Goal: Task Accomplishment & Management: Manage account settings

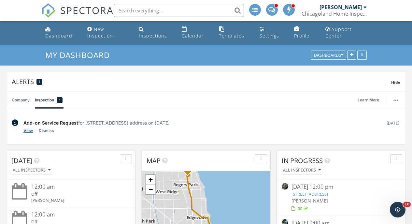
click at [29, 129] on link "View" at bounding box center [27, 130] width 9 height 7
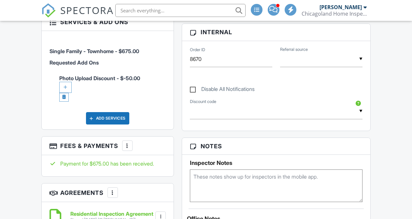
scroll to position [321, 1]
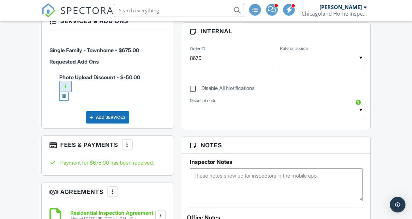
click at [63, 87] on div at bounding box center [65, 86] width 12 height 11
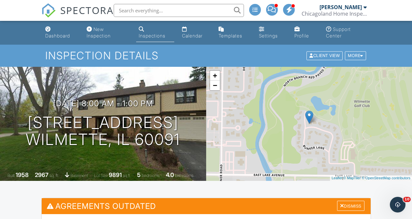
scroll to position [0, 1]
click at [351, 206] on div "Dismiss" at bounding box center [350, 206] width 27 height 10
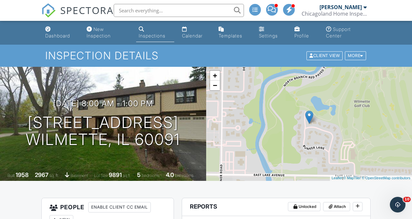
scroll to position [0, 2]
click at [186, 35] on div "Calendar" at bounding box center [192, 36] width 21 height 6
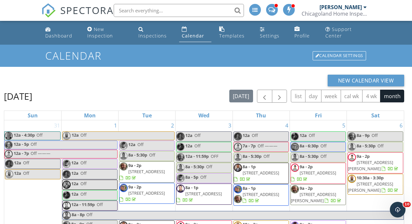
click at [133, 37] on div "Dashboard New Inspection Inspections Calendar Templates Settings Profile Suppor…" at bounding box center [205, 33] width 329 height 24
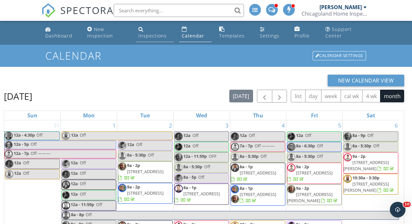
click at [158, 35] on div "Inspections" at bounding box center [152, 36] width 28 height 6
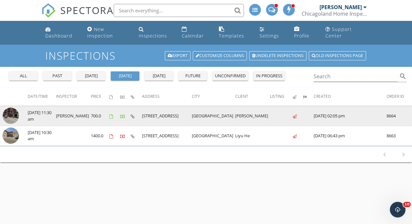
click at [12, 118] on img at bounding box center [11, 115] width 16 height 16
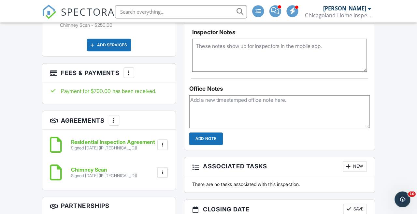
scroll to position [450, 0]
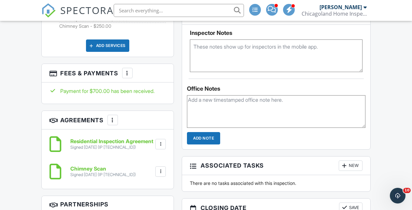
click at [146, 64] on h3 "Fees & Payments More Edit Fees & Payments Add Services View Invoice" at bounding box center [108, 73] width 132 height 19
click at [127, 70] on div at bounding box center [127, 73] width 7 height 7
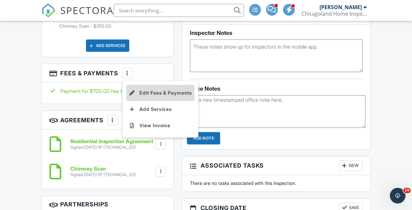
click at [149, 87] on li "Edit Fees & Payments" at bounding box center [160, 93] width 68 height 16
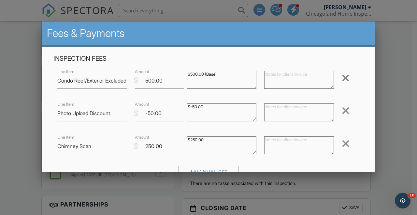
click at [20, 103] on div at bounding box center [208, 101] width 417 height 268
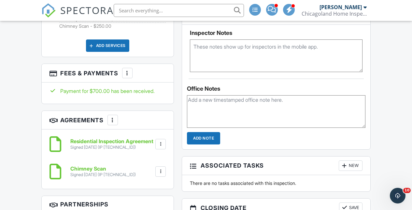
click at [120, 88] on div "Payment for $700.00 has been received." at bounding box center [107, 90] width 117 height 7
click at [123, 69] on div "More" at bounding box center [127, 73] width 10 height 10
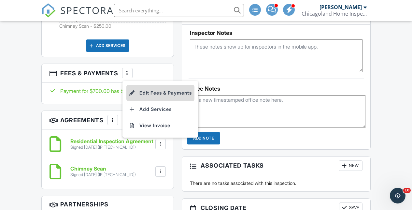
click at [171, 86] on li "Edit Fees & Payments" at bounding box center [160, 93] width 68 height 16
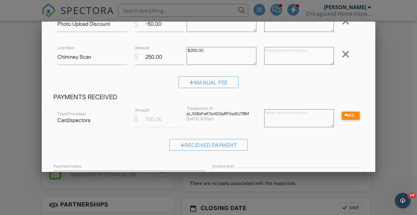
scroll to position [88, 0]
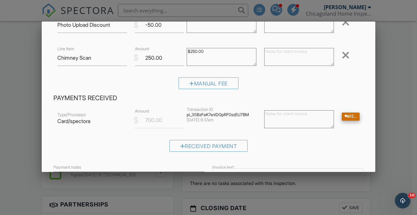
click at [344, 115] on div "Refund" at bounding box center [350, 116] width 18 height 8
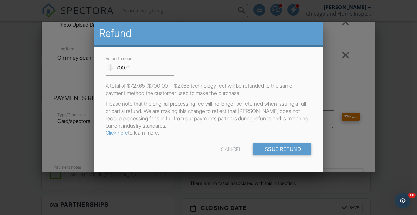
scroll to position [0, 0]
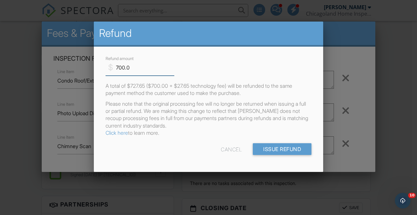
click at [125, 69] on input "700.0" at bounding box center [139, 68] width 69 height 16
type input "250.0"
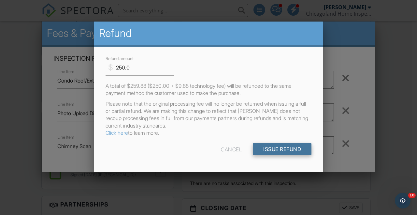
click at [264, 148] on input "Issue Refund" at bounding box center [282, 149] width 59 height 12
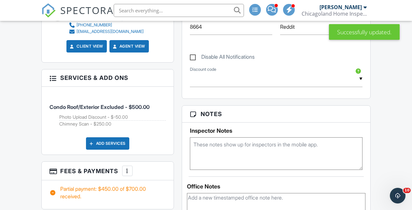
scroll to position [352, 0]
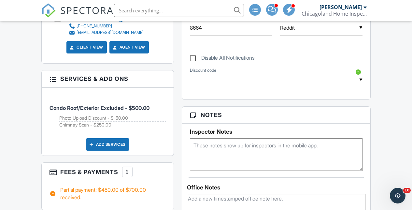
click at [52, 77] on div at bounding box center [52, 78] width 7 height 7
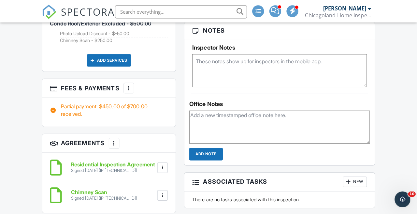
scroll to position [443, 0]
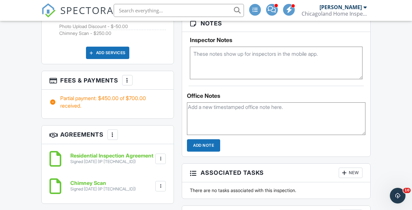
click at [130, 77] on div at bounding box center [127, 80] width 7 height 7
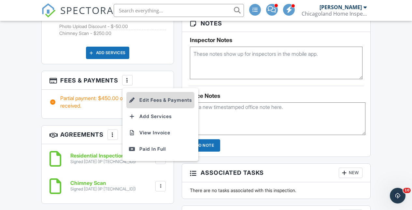
click at [142, 98] on li "Edit Fees & Payments" at bounding box center [160, 100] width 68 height 16
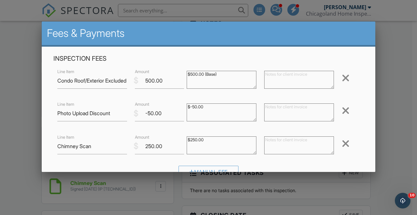
click at [341, 145] on div at bounding box center [345, 143] width 8 height 10
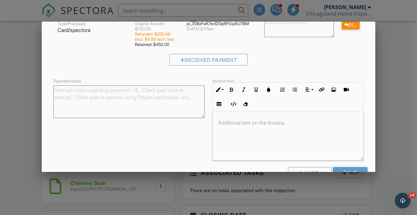
scroll to position [0, 0]
click at [346, 169] on input "Save" at bounding box center [350, 173] width 35 height 12
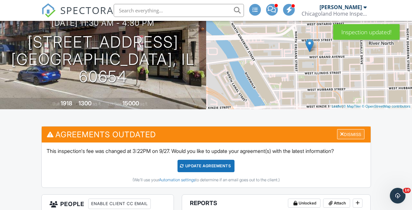
click at [348, 133] on div "Dismiss" at bounding box center [350, 134] width 27 height 10
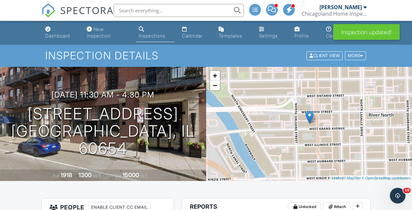
scroll to position [0, 0]
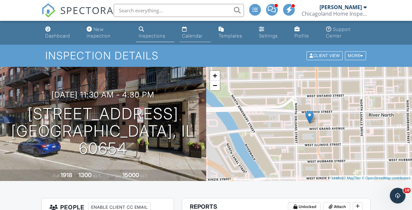
click at [190, 32] on link "Calendar" at bounding box center [194, 32] width 31 height 19
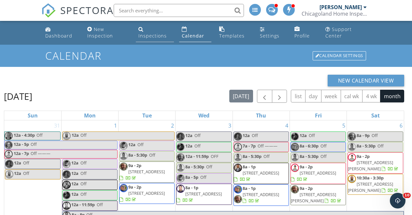
click at [148, 36] on div "Inspections" at bounding box center [152, 36] width 28 height 6
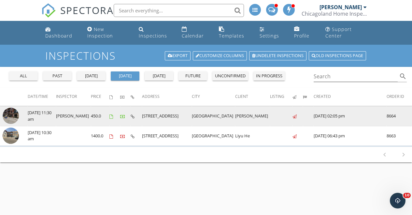
click at [9, 114] on img at bounding box center [11, 115] width 16 height 16
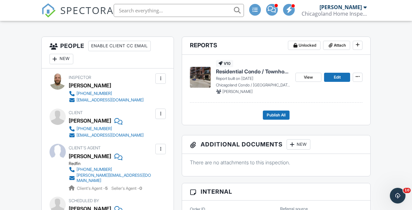
scroll to position [165, 1]
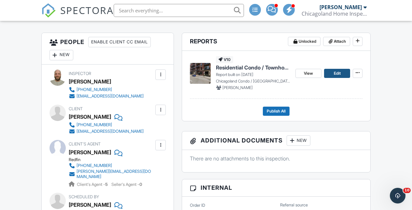
click at [339, 75] on span "Edit" at bounding box center [337, 73] width 7 height 7
